Goal: Use online tool/utility: Utilize a website feature to perform a specific function

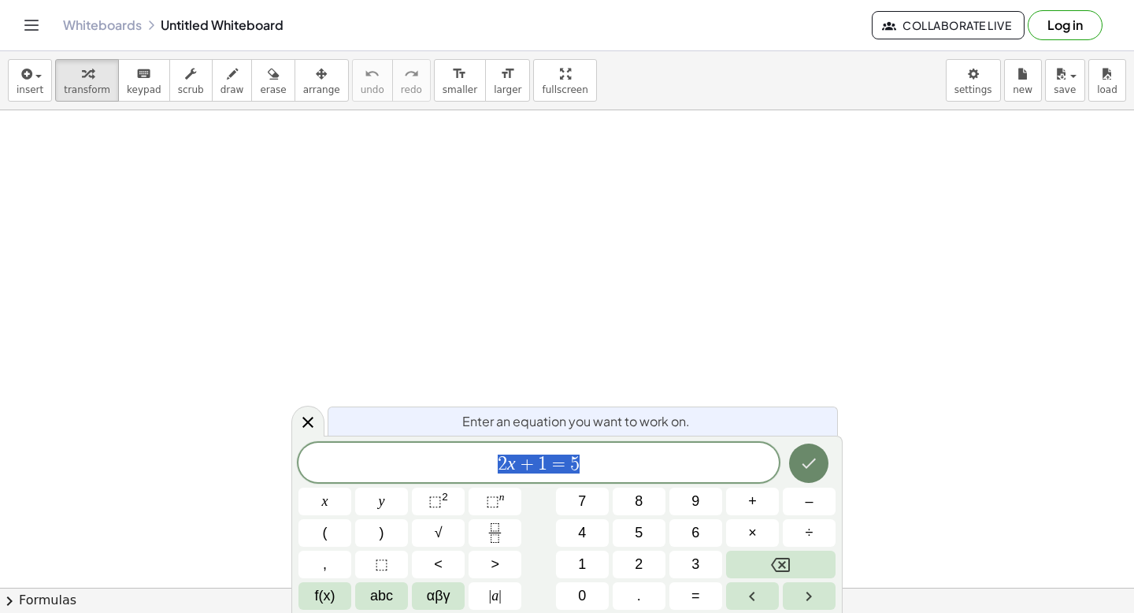
click at [818, 463] on icon "Done" at bounding box center [808, 463] width 19 height 19
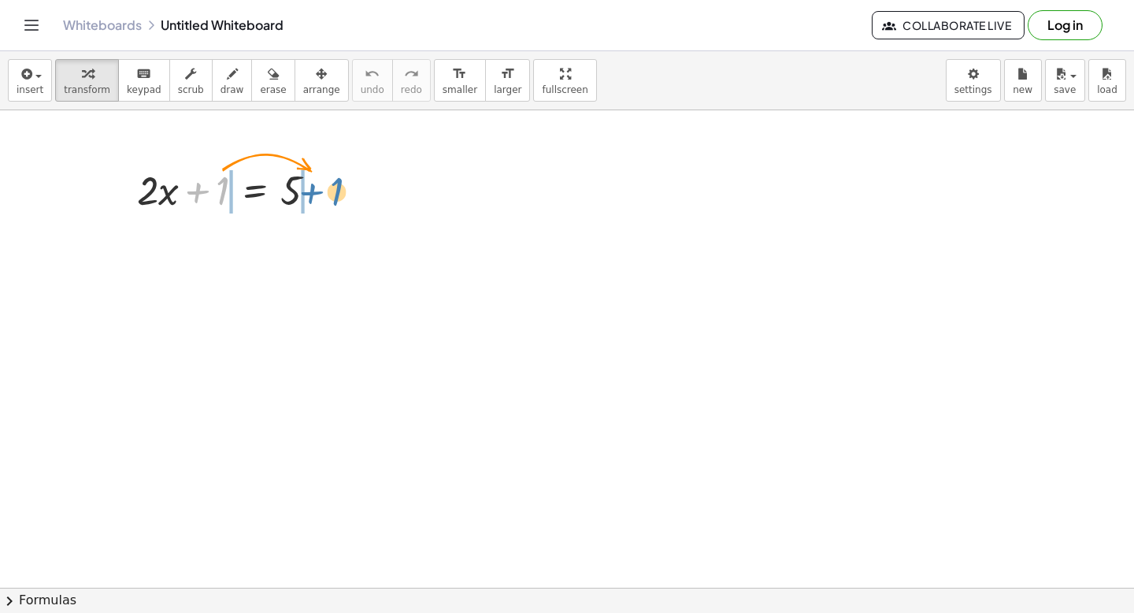
drag, startPoint x: 222, startPoint y: 191, endPoint x: 336, endPoint y: 192, distance: 114.2
click at [336, 192] on div at bounding box center [233, 189] width 208 height 54
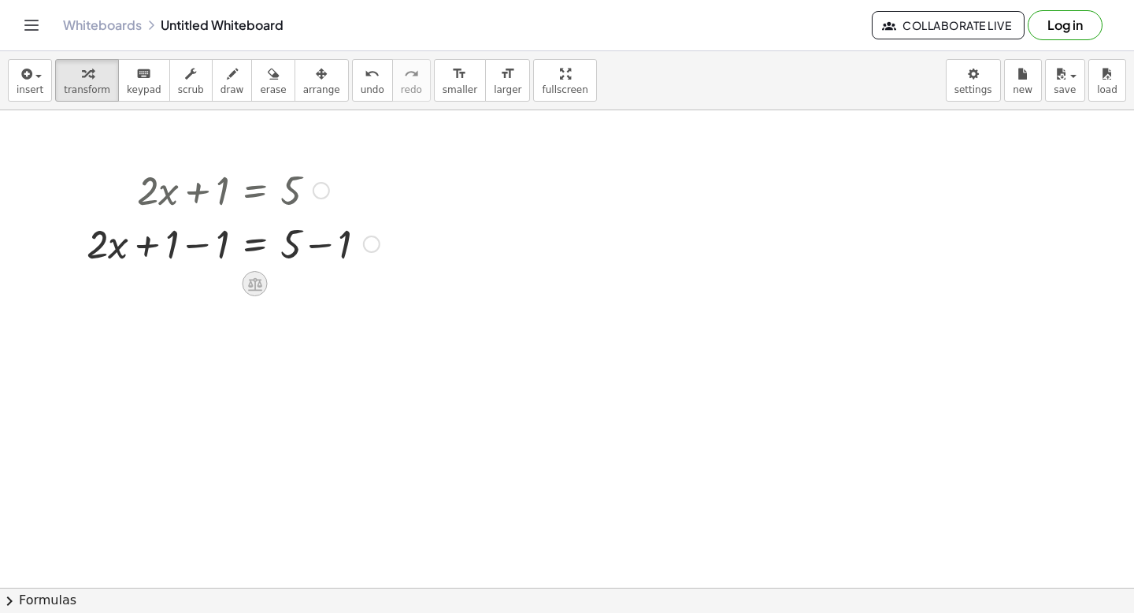
click at [257, 284] on icon at bounding box center [255, 283] width 14 height 13
click at [243, 314] on div at bounding box center [567, 587] width 1134 height 955
click at [180, 87] on span "scrub" at bounding box center [191, 89] width 26 height 11
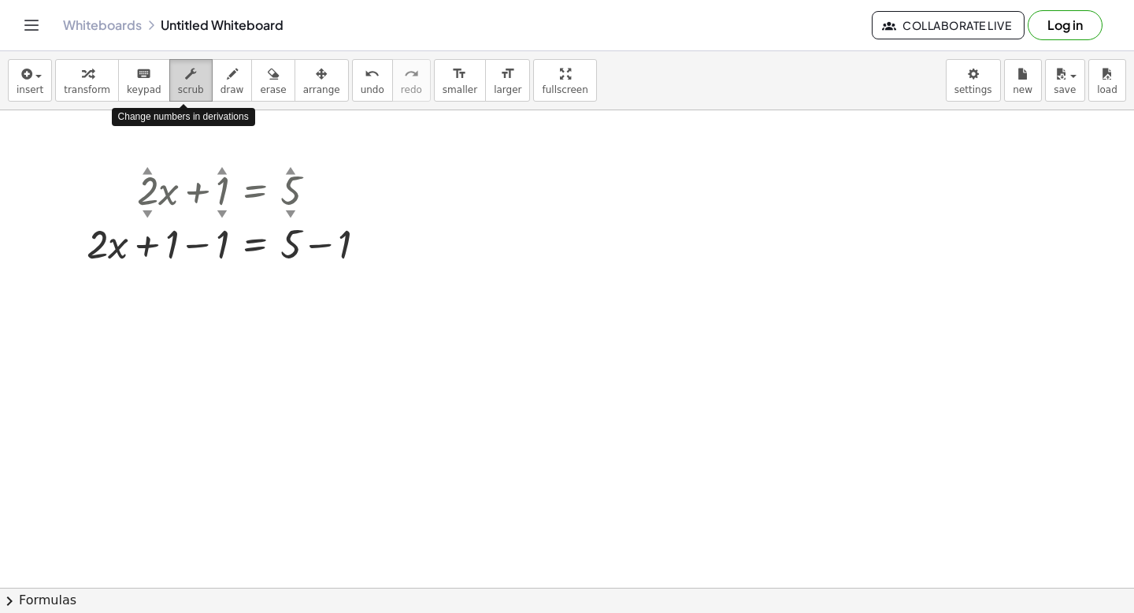
click at [180, 87] on span "scrub" at bounding box center [191, 89] width 26 height 11
click at [222, 85] on span "draw" at bounding box center [233, 89] width 24 height 11
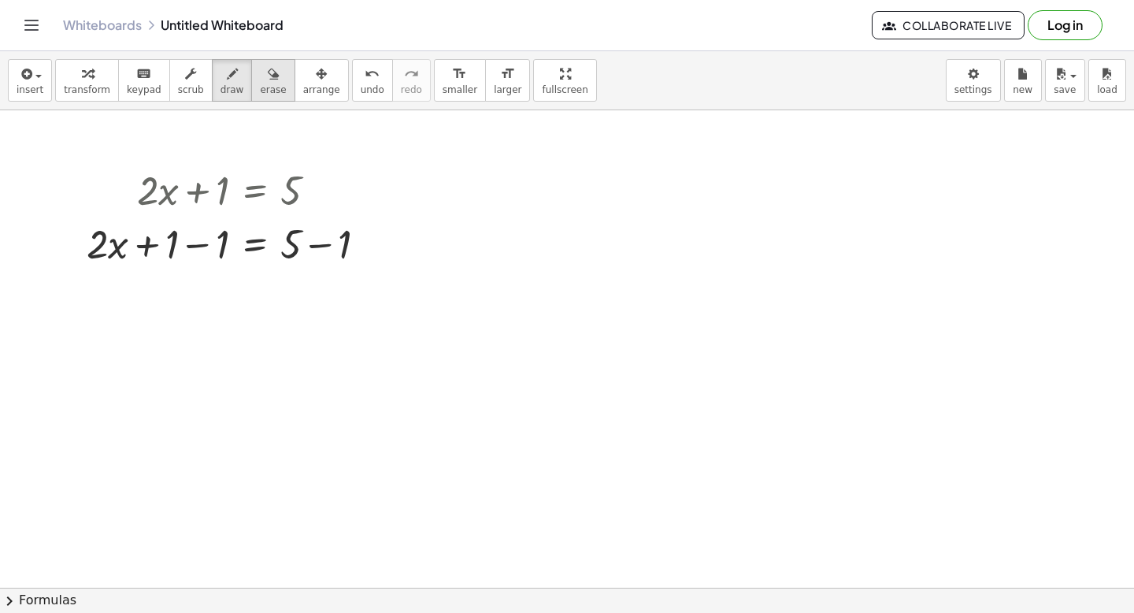
click at [265, 89] on span "erase" at bounding box center [273, 89] width 26 height 11
click at [319, 89] on span "arrange" at bounding box center [321, 89] width 37 height 11
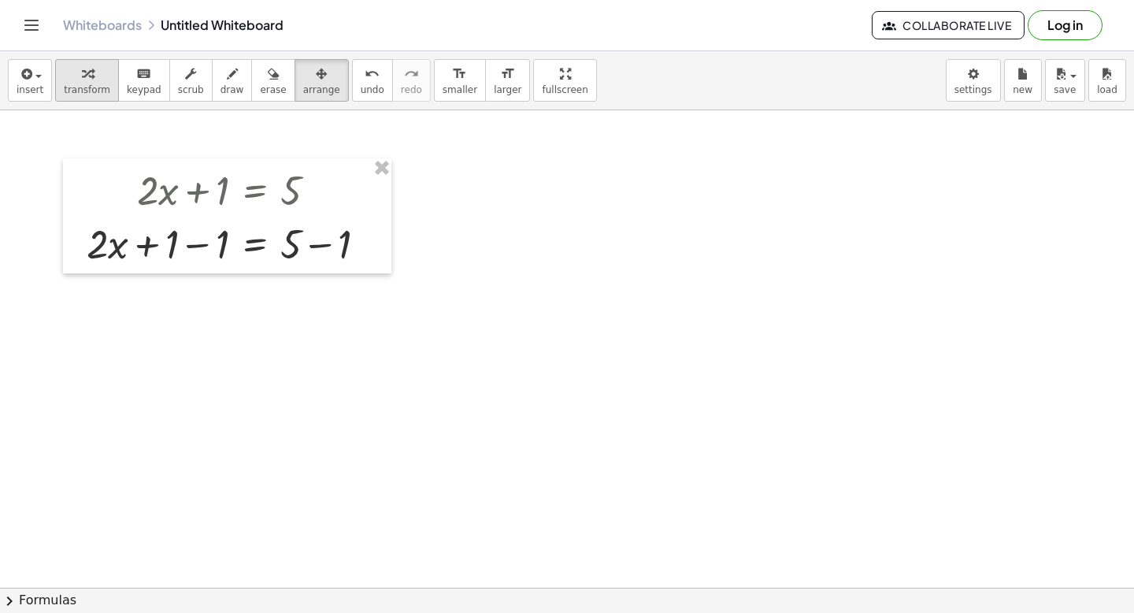
click at [97, 88] on span "transform" at bounding box center [87, 89] width 46 height 11
click at [41, 86] on span "insert" at bounding box center [30, 89] width 27 height 11
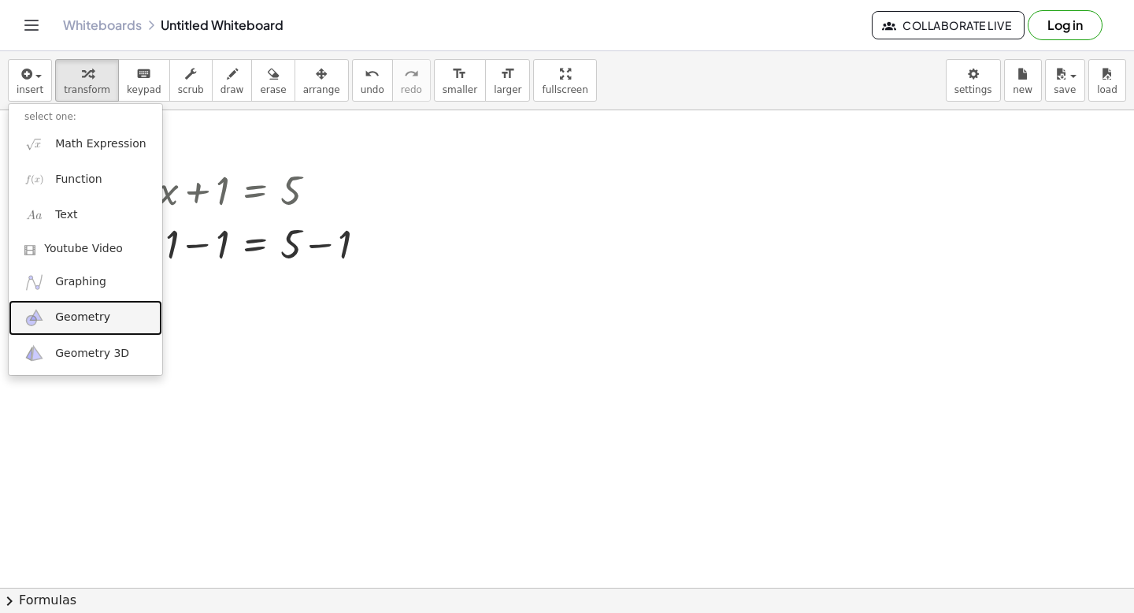
click at [107, 317] on link "Geometry" at bounding box center [86, 317] width 154 height 35
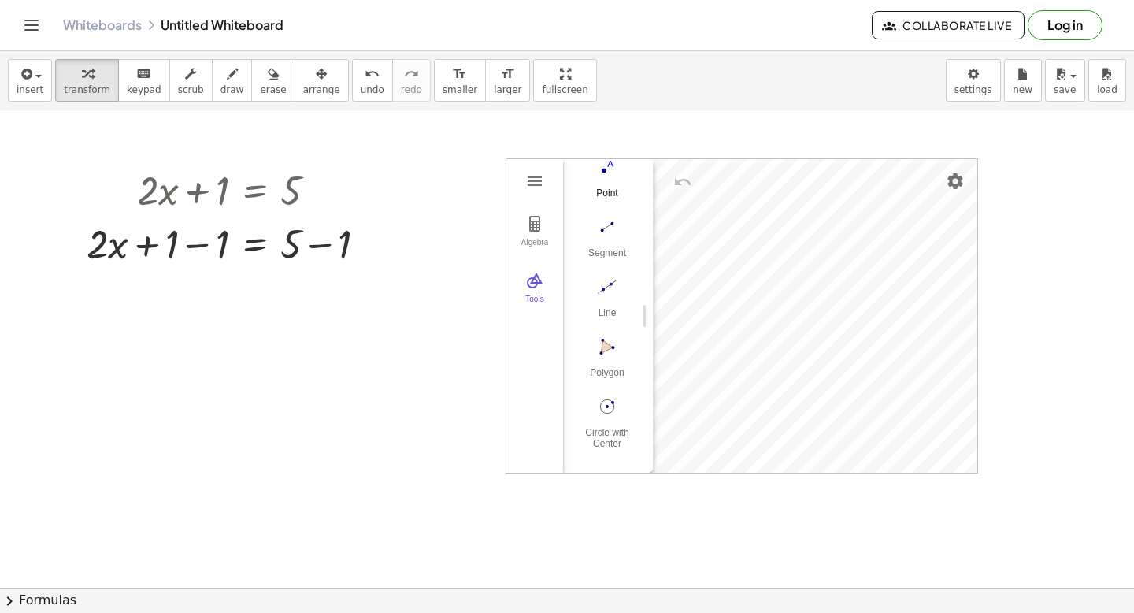
scroll to position [145, 0]
click at [610, 331] on img "Polygon. Select all vertices, then first vertex again" at bounding box center [607, 323] width 63 height 25
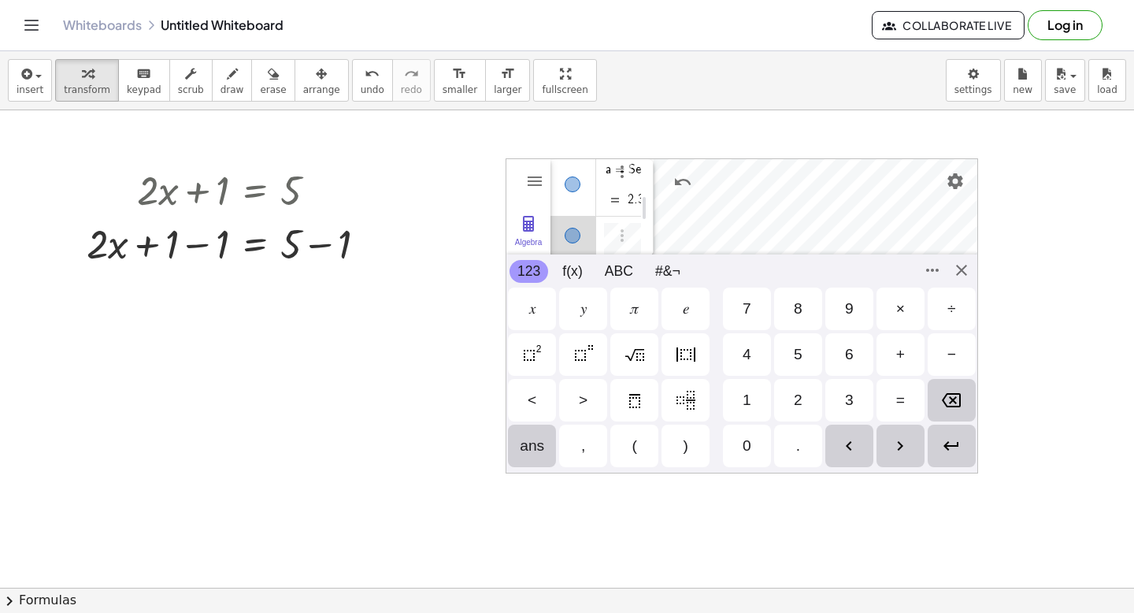
scroll to position [9, 0]
click at [962, 271] on div "Algebra Tools Point A Point B Point C t1 = Polygon A, B, C 1.9 a = Segment B, C…" at bounding box center [742, 315] width 473 height 315
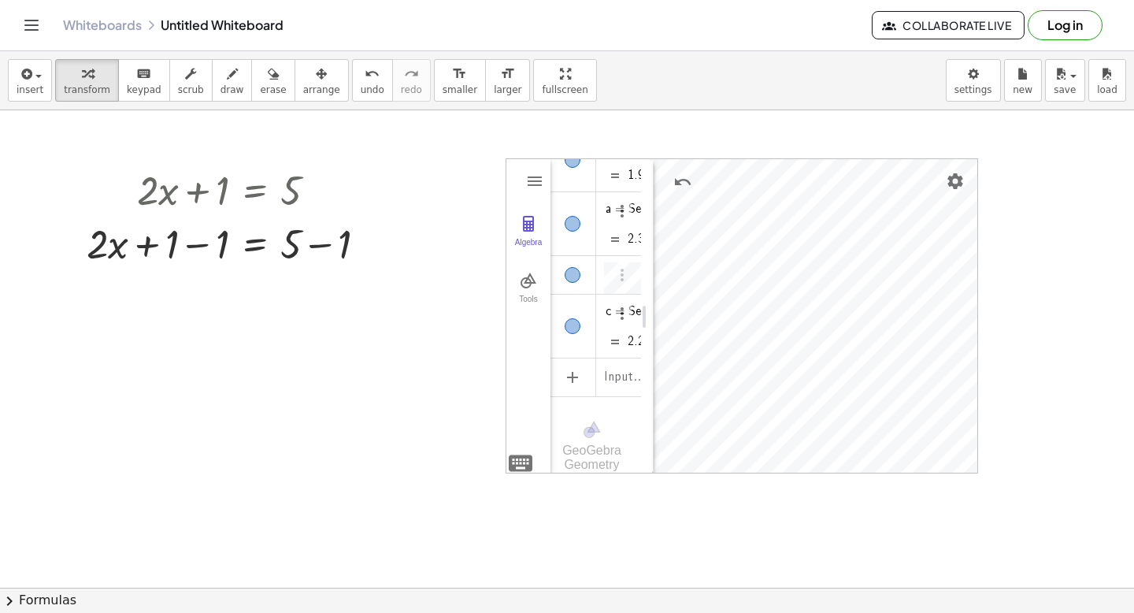
scroll to position [147, 0]
drag, startPoint x: 962, startPoint y: 271, endPoint x: 364, endPoint y: 413, distance: 615.3
click at [364, 413] on div "+ · 2 · x + 1 = 5 + · 2 · x = 5 + 1 − 1 + − 1 Algebra Tools Point A Point B Poi…" at bounding box center [567, 587] width 1134 height 955
click at [1055, 231] on div at bounding box center [567, 587] width 1134 height 955
click at [531, 281] on img "Geometry" at bounding box center [528, 280] width 19 height 19
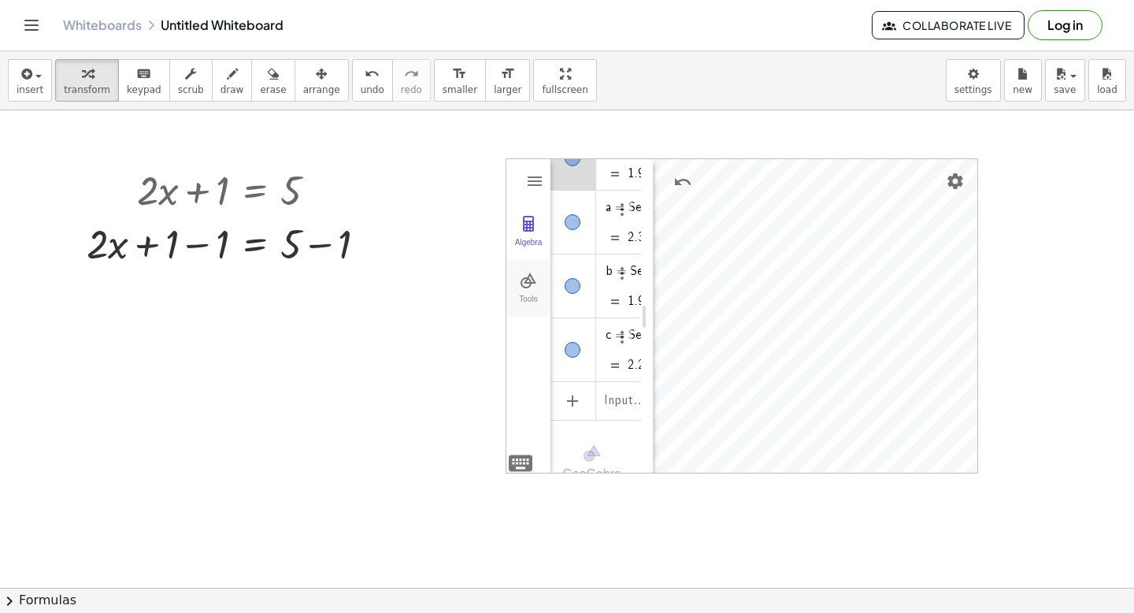
scroll to position [134, 0]
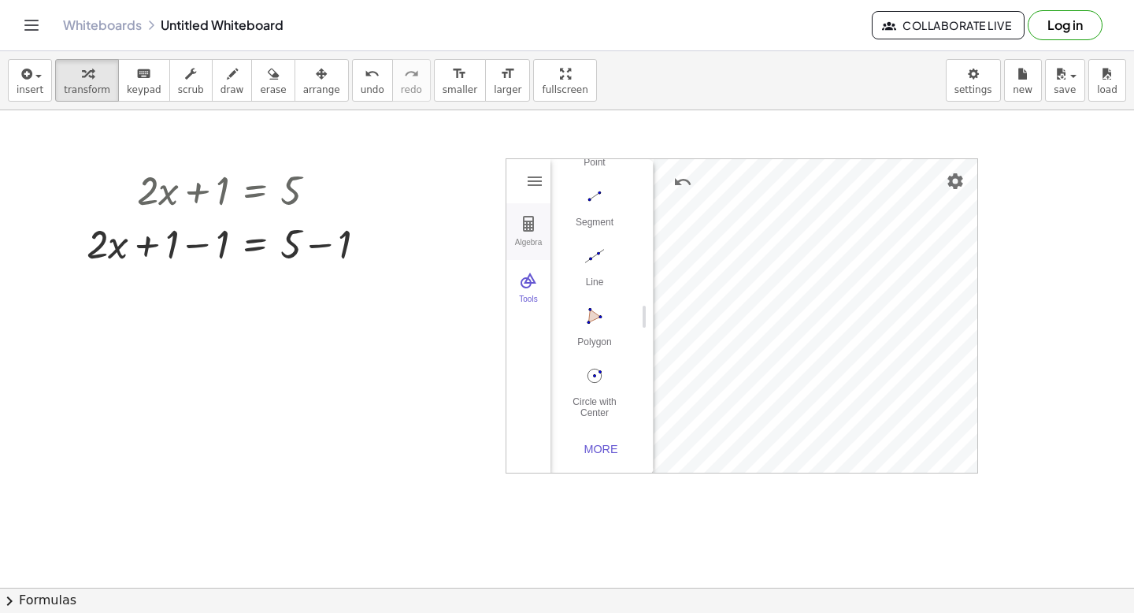
click at [526, 235] on button "Algebra" at bounding box center [528, 231] width 44 height 57
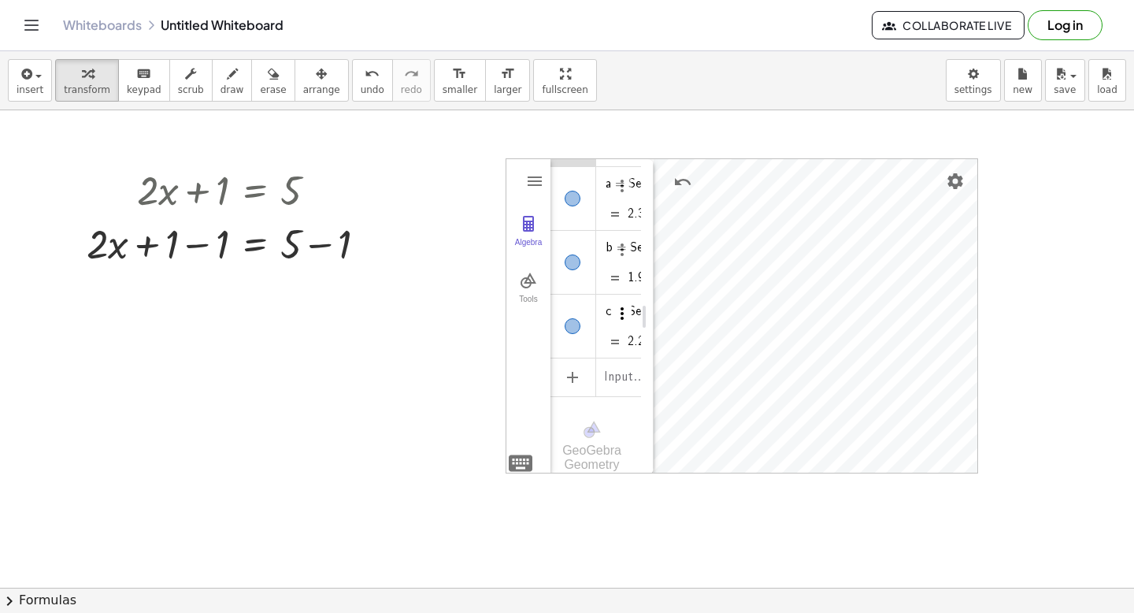
scroll to position [0, 0]
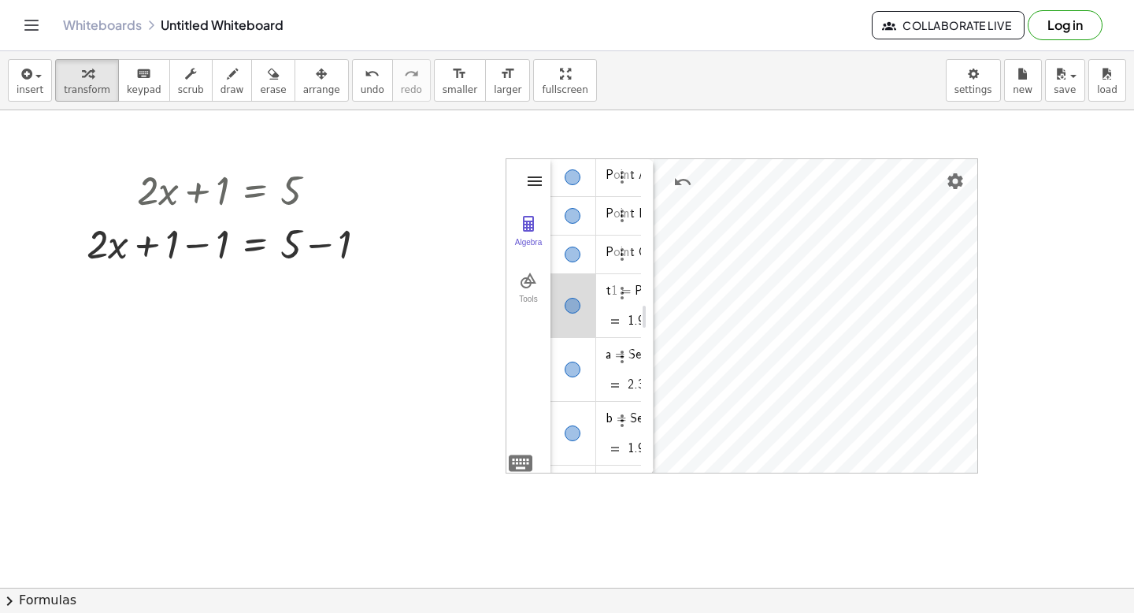
click at [532, 180] on img "Geometry" at bounding box center [534, 181] width 19 height 19
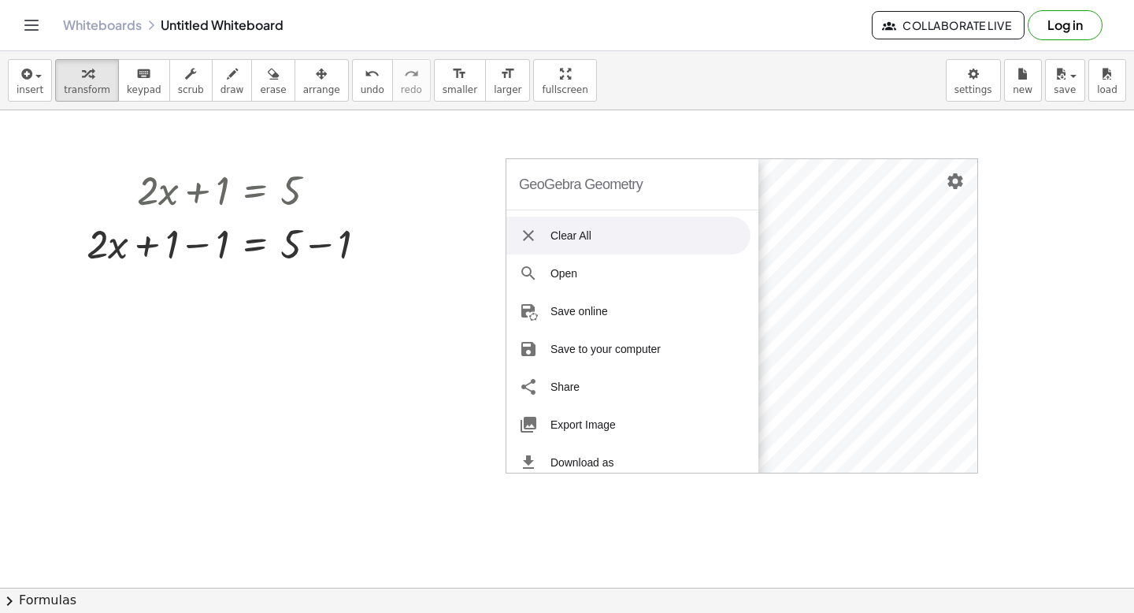
click at [536, 237] on img "Geometry" at bounding box center [528, 235] width 19 height 19
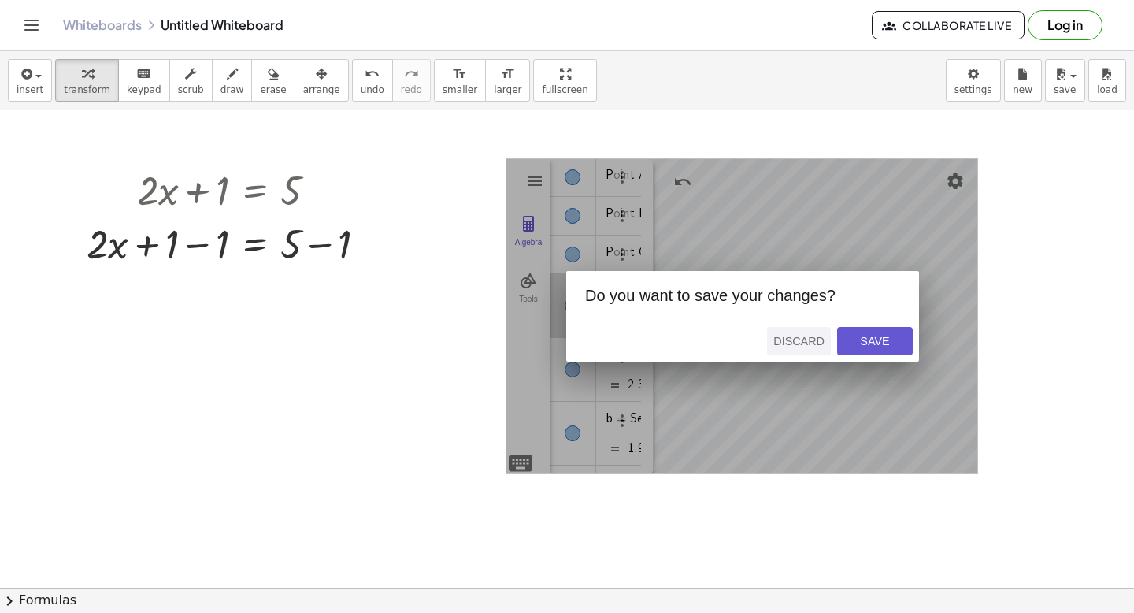
click at [803, 341] on div "Discard" at bounding box center [798, 341] width 51 height 13
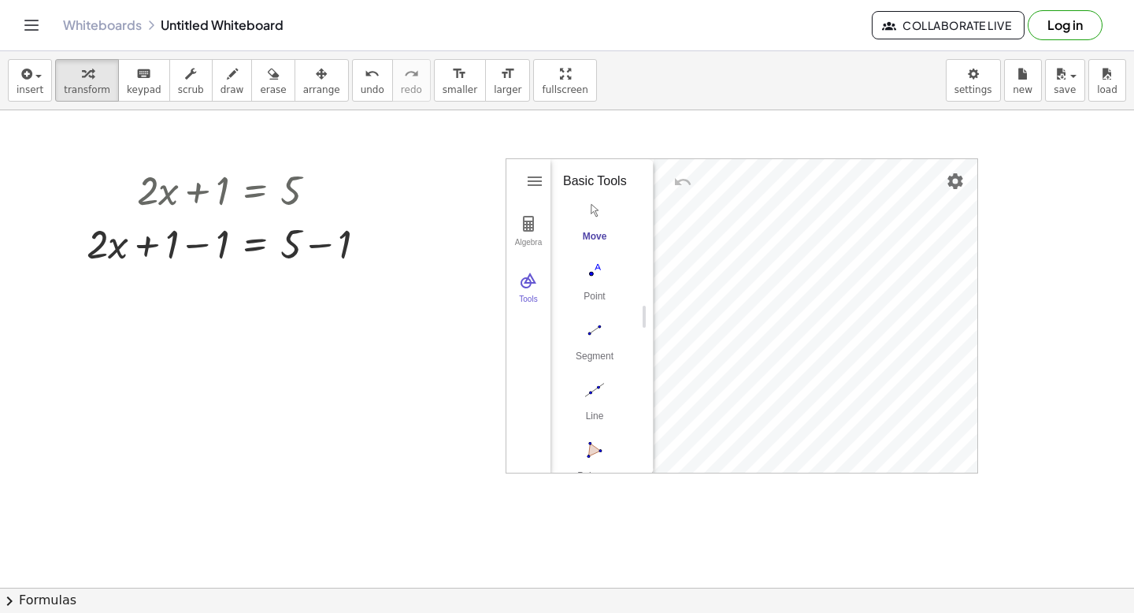
click at [1043, 256] on div at bounding box center [567, 587] width 1134 height 955
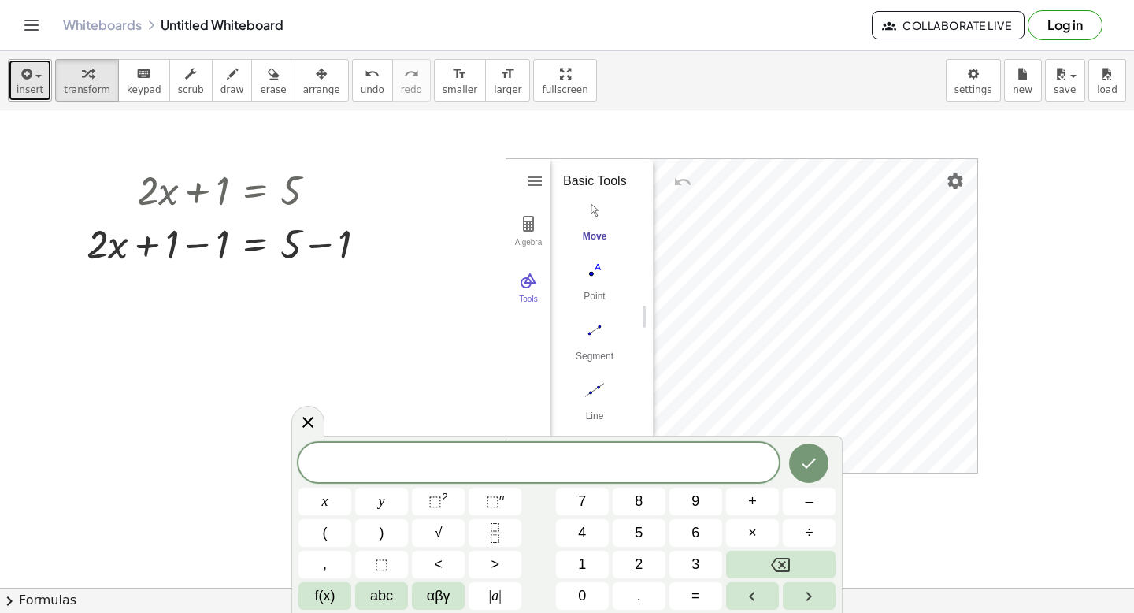
click at [32, 84] on span "insert" at bounding box center [30, 89] width 27 height 11
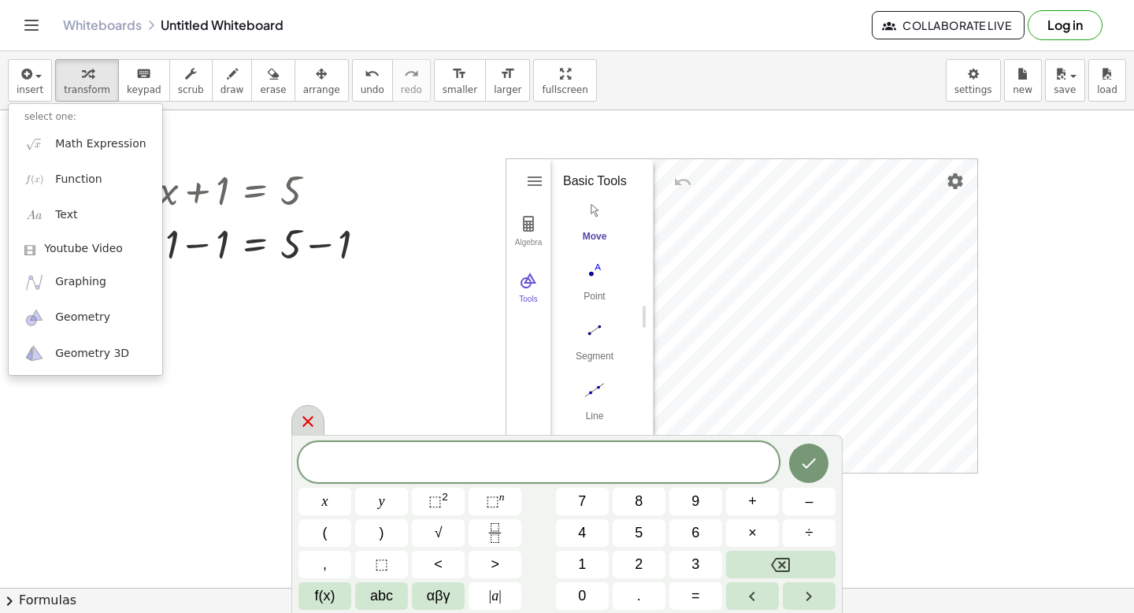
click at [308, 420] on icon at bounding box center [307, 421] width 19 height 19
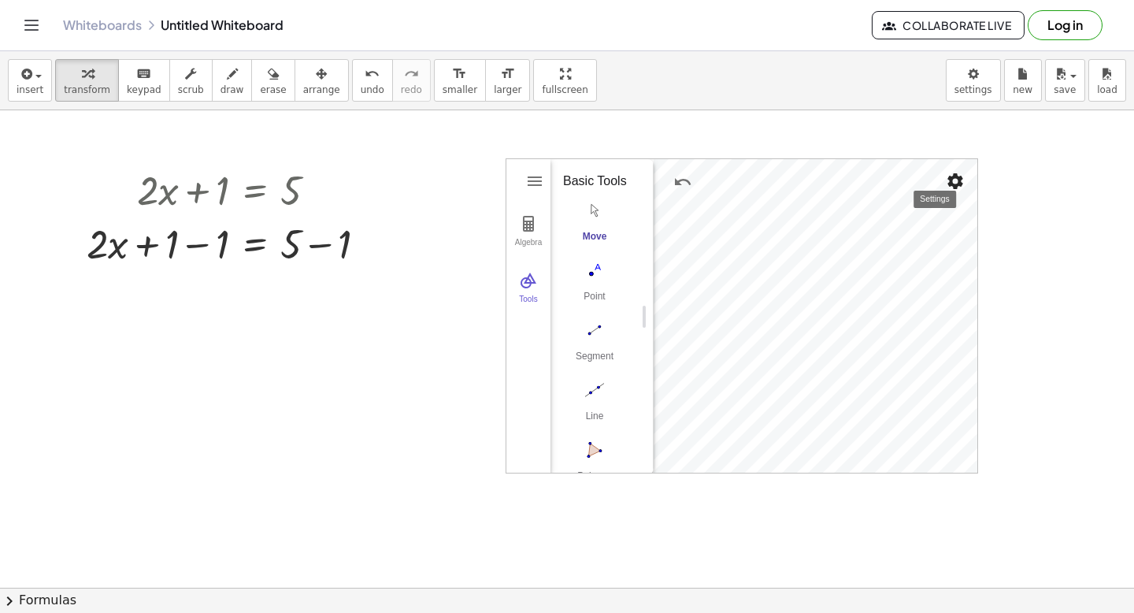
click at [963, 183] on img "Settings" at bounding box center [955, 181] width 19 height 19
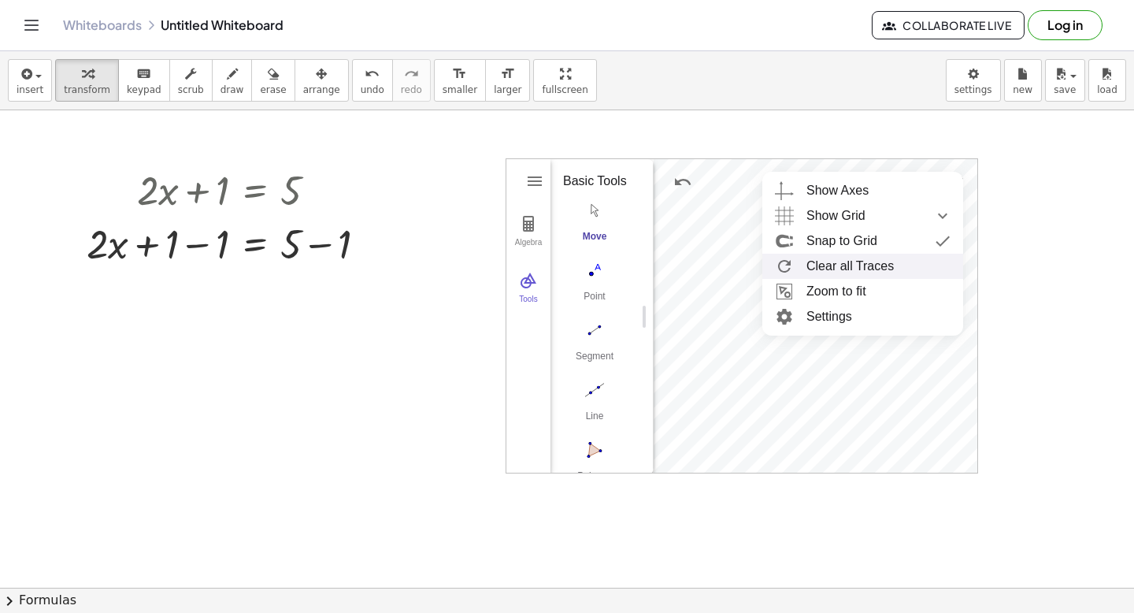
click at [867, 259] on li "Clear all Traces" at bounding box center [862, 266] width 201 height 25
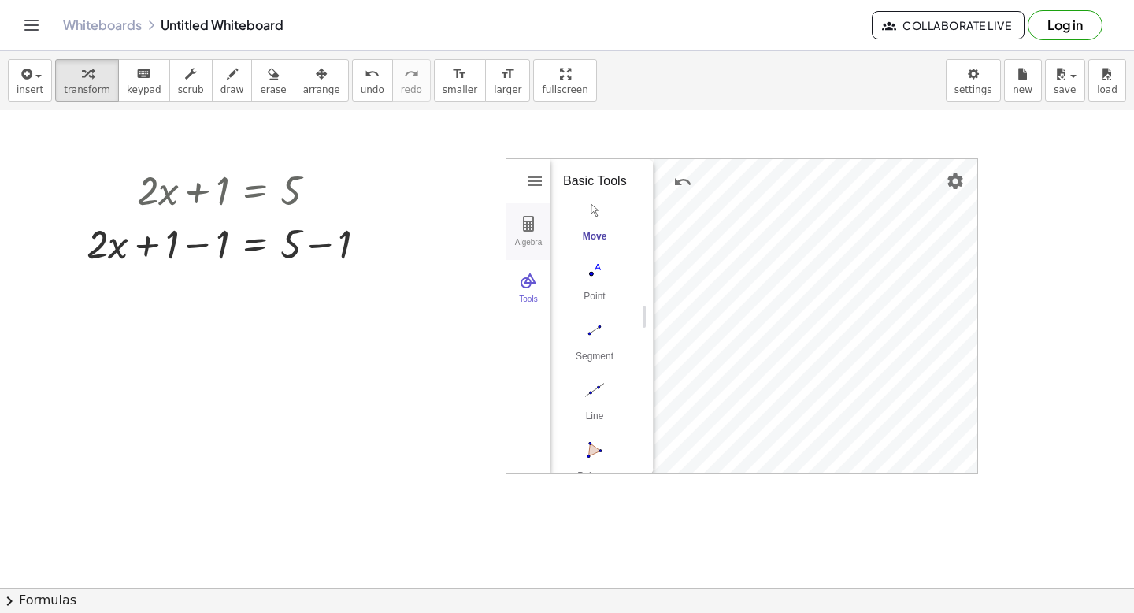
drag, startPoint x: 537, startPoint y: 181, endPoint x: 512, endPoint y: 216, distance: 42.8
click at [512, 216] on div "GeoGebra Geometry Clear All Open Save online Save to your computer Share Export…" at bounding box center [742, 315] width 473 height 315
